Goal: Transaction & Acquisition: Register for event/course

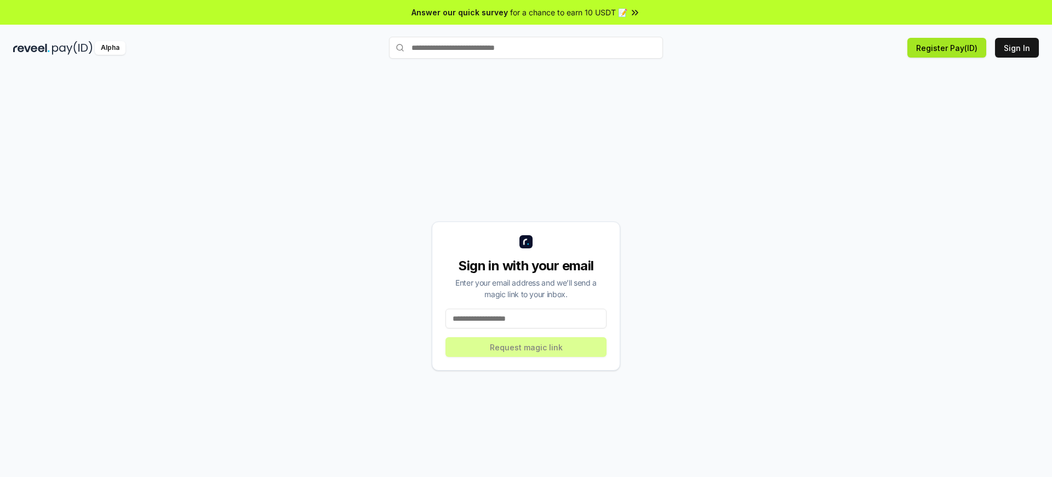
click at [949, 48] on button "Register Pay(ID)" at bounding box center [946, 48] width 79 height 20
